Goal: Check status: Check status

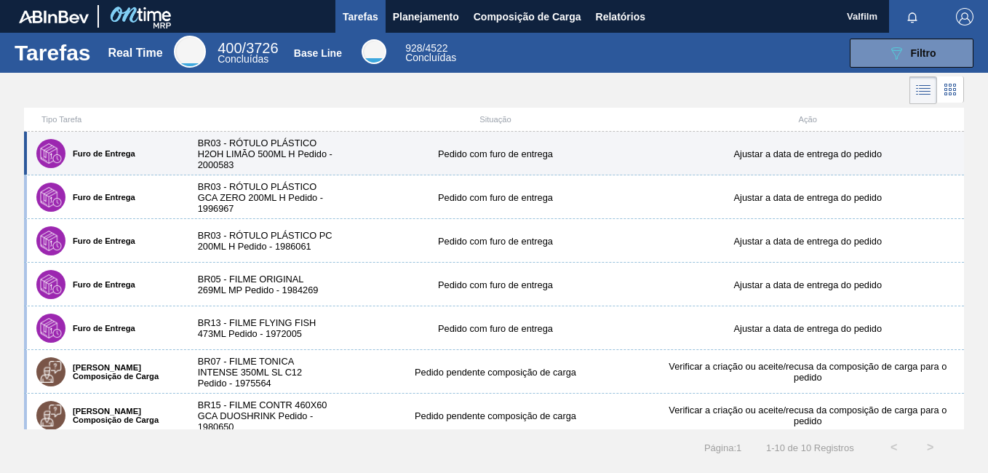
click at [298, 144] on div "BR03 - RÓTULO PLÁSTICO H2OH LIMÃO 500ML H Pedido - 2000583" at bounding box center [261, 154] width 156 height 33
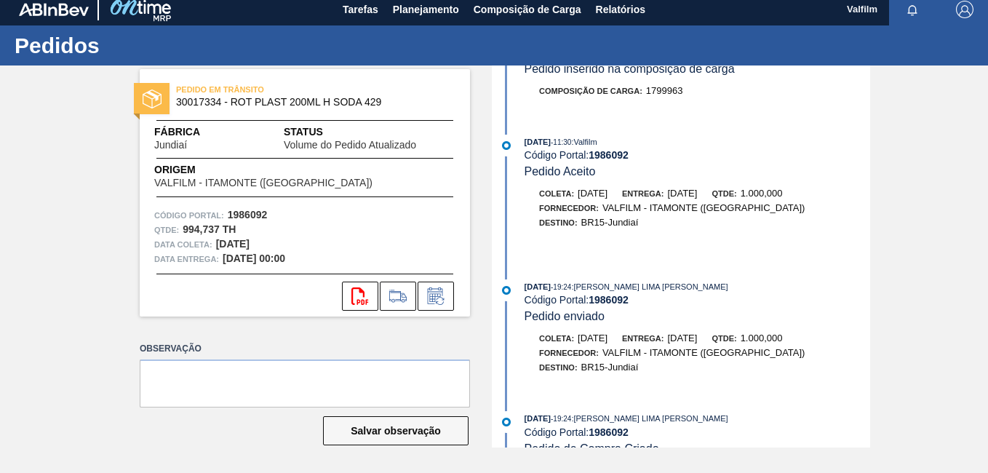
scroll to position [946, 0]
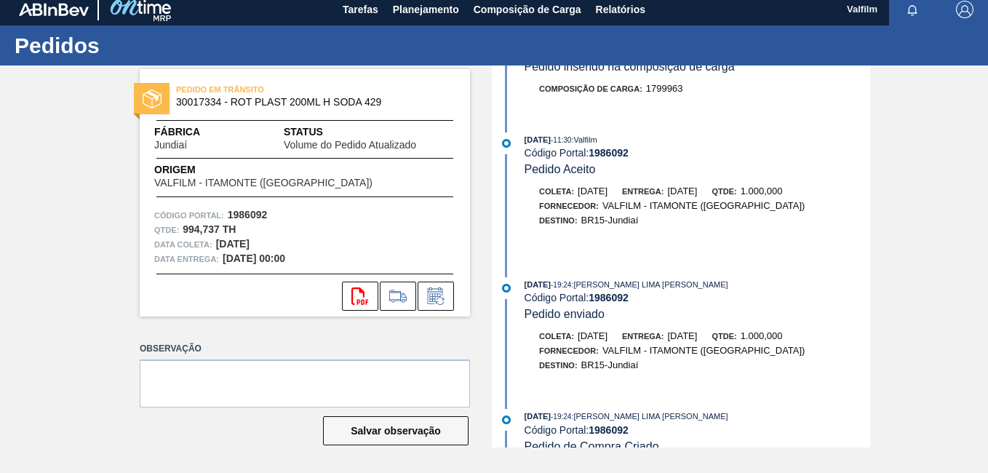
click at [715, 135] on div "16/07/2025 - 11:30 : Valfilm" at bounding box center [698, 139] width 346 height 15
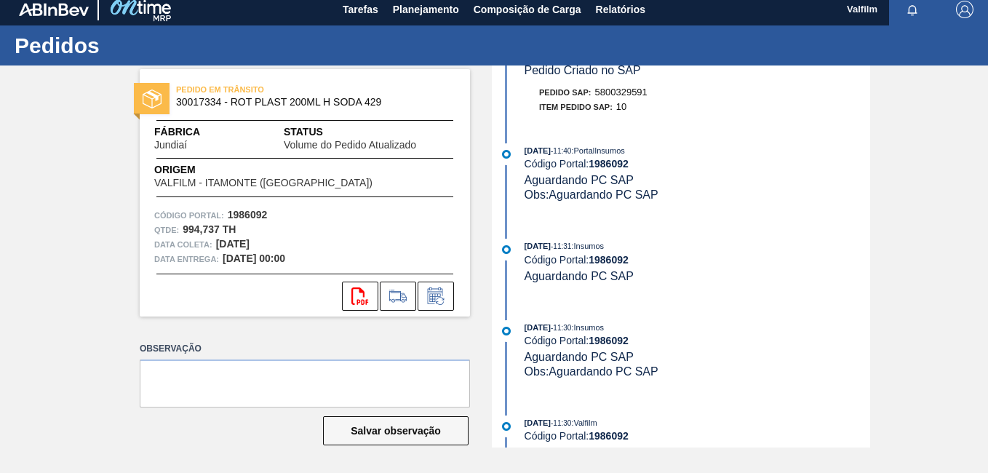
scroll to position [509, 0]
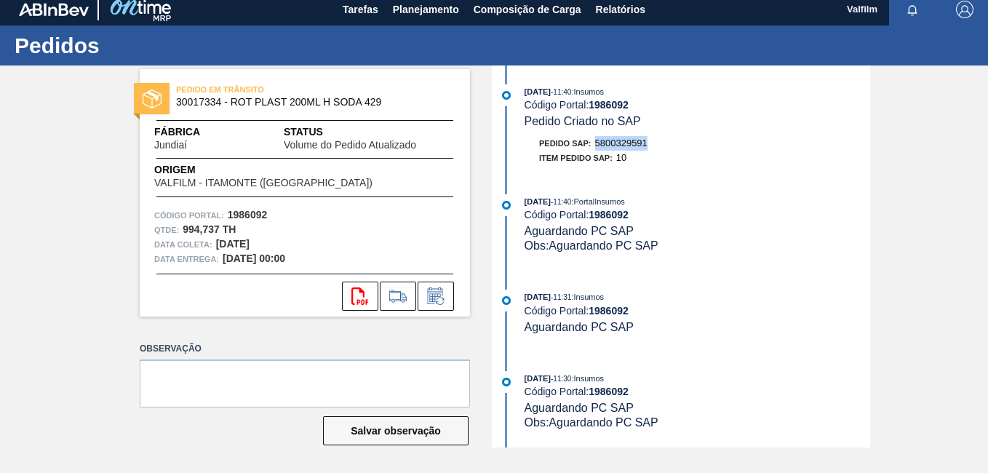
drag, startPoint x: 656, startPoint y: 148, endPoint x: 595, endPoint y: 141, distance: 62.2
click at [595, 141] on div "Pedido SAP: 5800329591" at bounding box center [698, 143] width 346 height 15
copy span "5800329591"
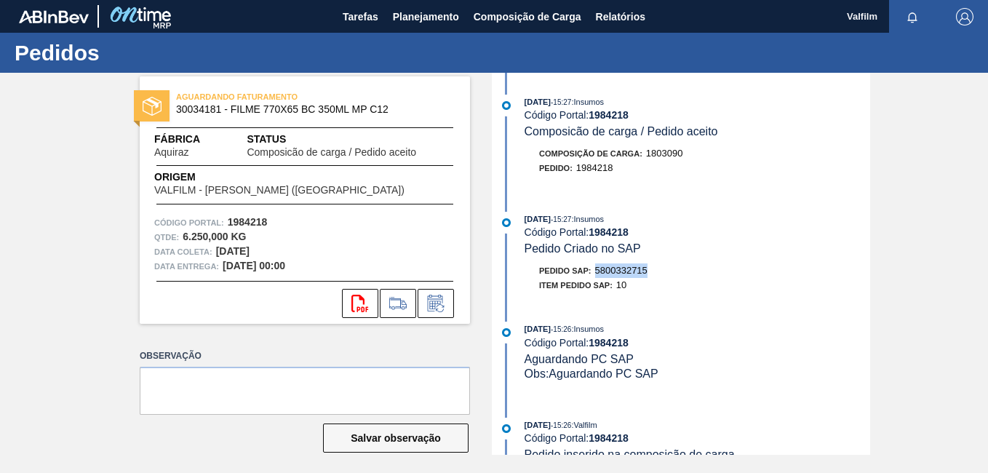
drag, startPoint x: 629, startPoint y: 270, endPoint x: 595, endPoint y: 272, distance: 35.0
click at [595, 272] on div "Pedido SAP: 5800332715" at bounding box center [593, 270] width 108 height 15
copy span "5800332715"
click at [629, 7] on button "Relatórios" at bounding box center [621, 16] width 64 height 33
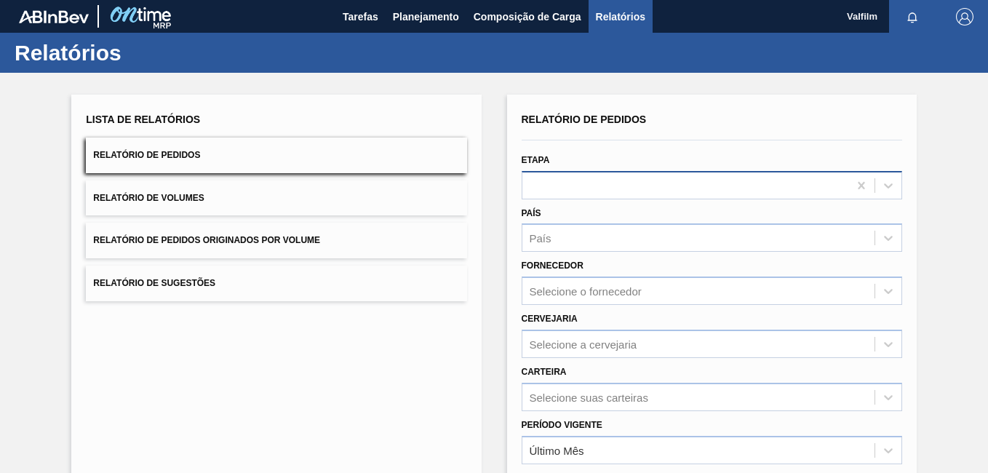
click at [595, 182] on div at bounding box center [686, 185] width 326 height 21
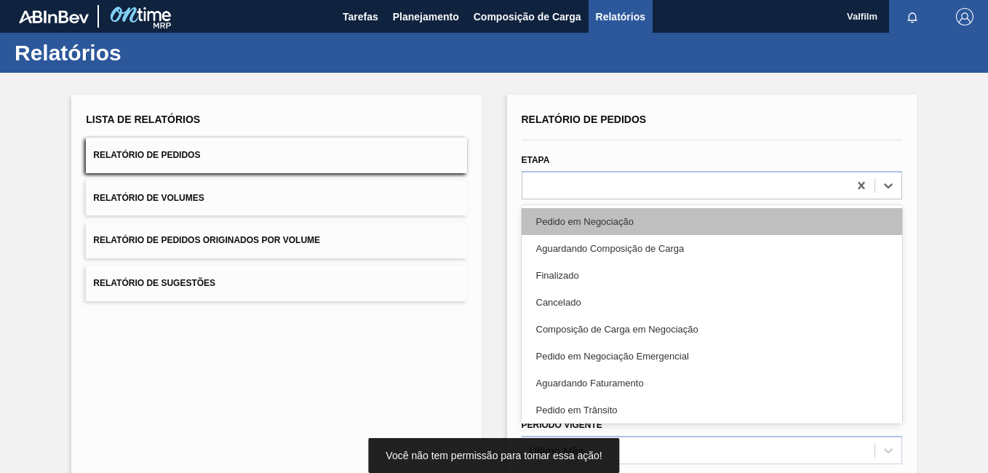
click at [612, 218] on div "Pedido em Negociação" at bounding box center [712, 221] width 381 height 27
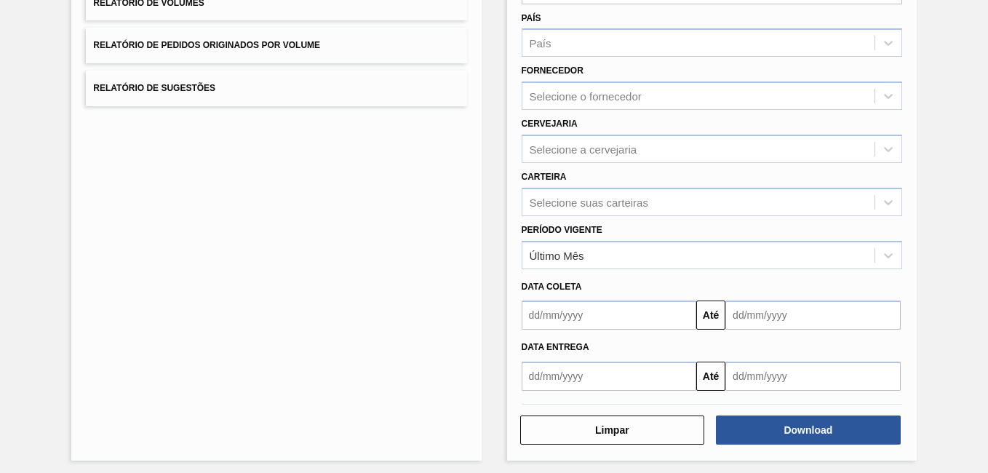
scroll to position [201, 0]
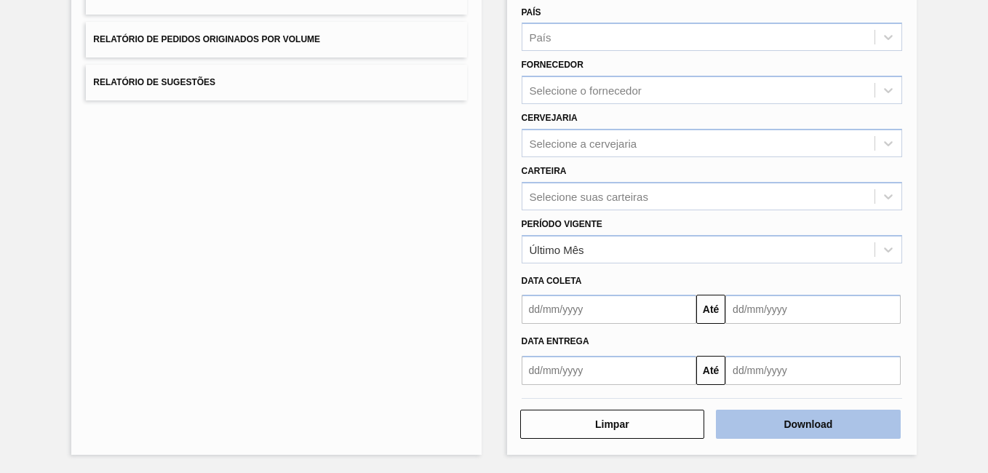
click at [839, 413] on button "Download" at bounding box center [808, 424] width 185 height 29
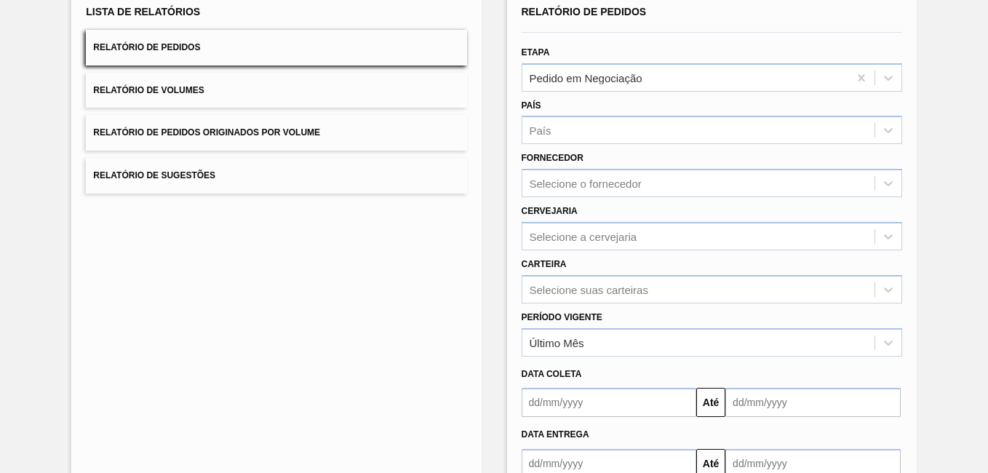
scroll to position [0, 0]
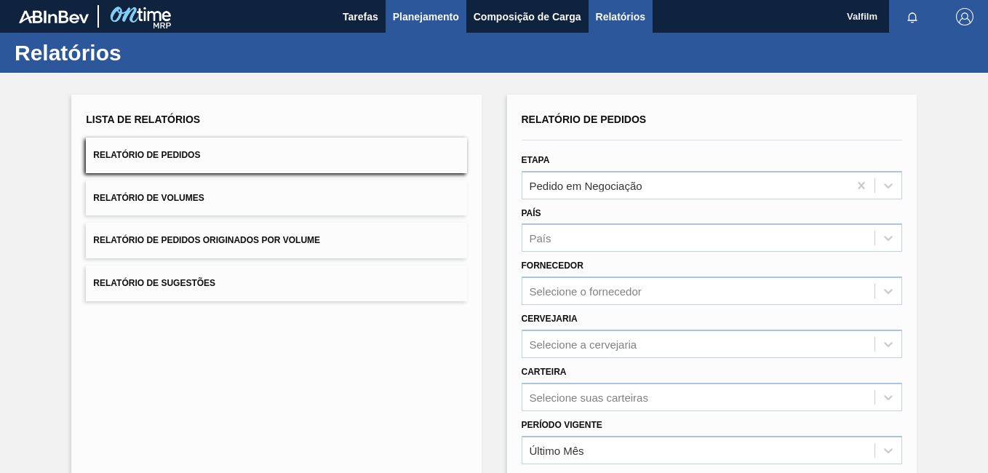
click at [440, 17] on span "Planejamento" at bounding box center [426, 16] width 66 height 17
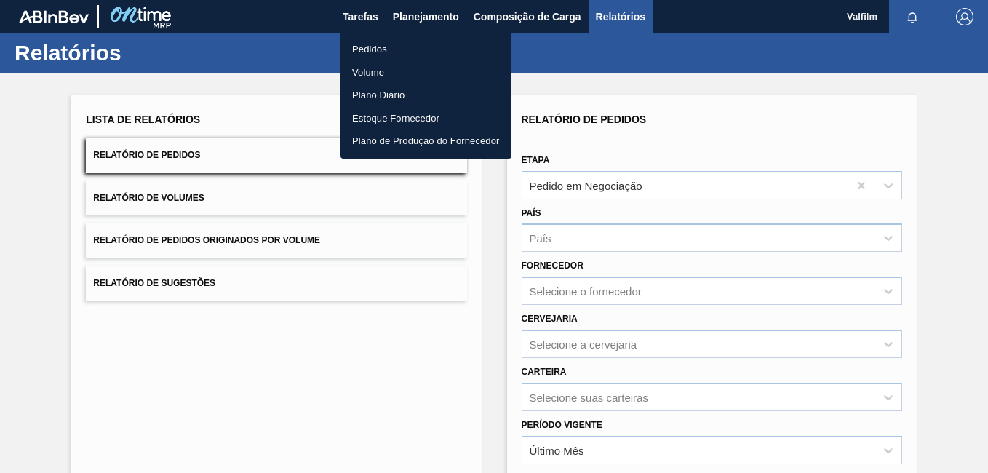
click at [418, 44] on li "Pedidos" at bounding box center [426, 49] width 171 height 23
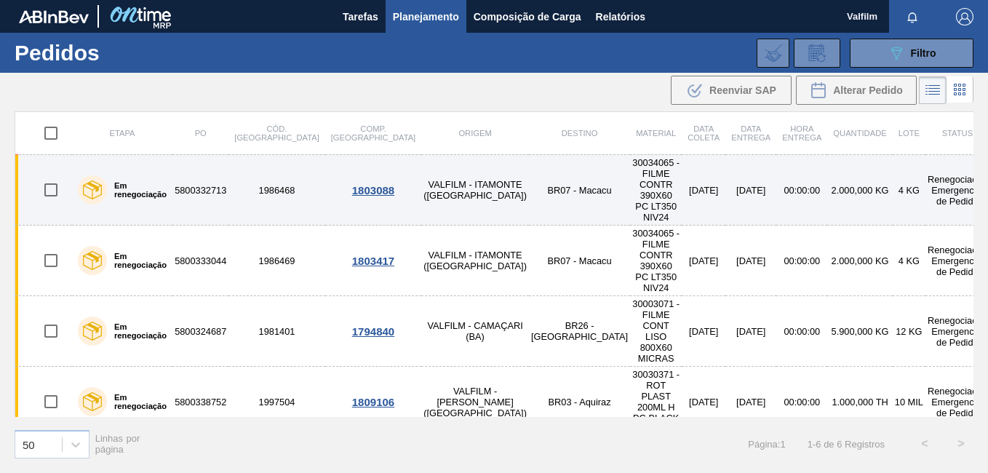
click at [630, 173] on td "30034065 - FILME CONTR 390X60 PC LT350 NIV24" at bounding box center [656, 190] width 52 height 71
